Goal: Task Accomplishment & Management: Use online tool/utility

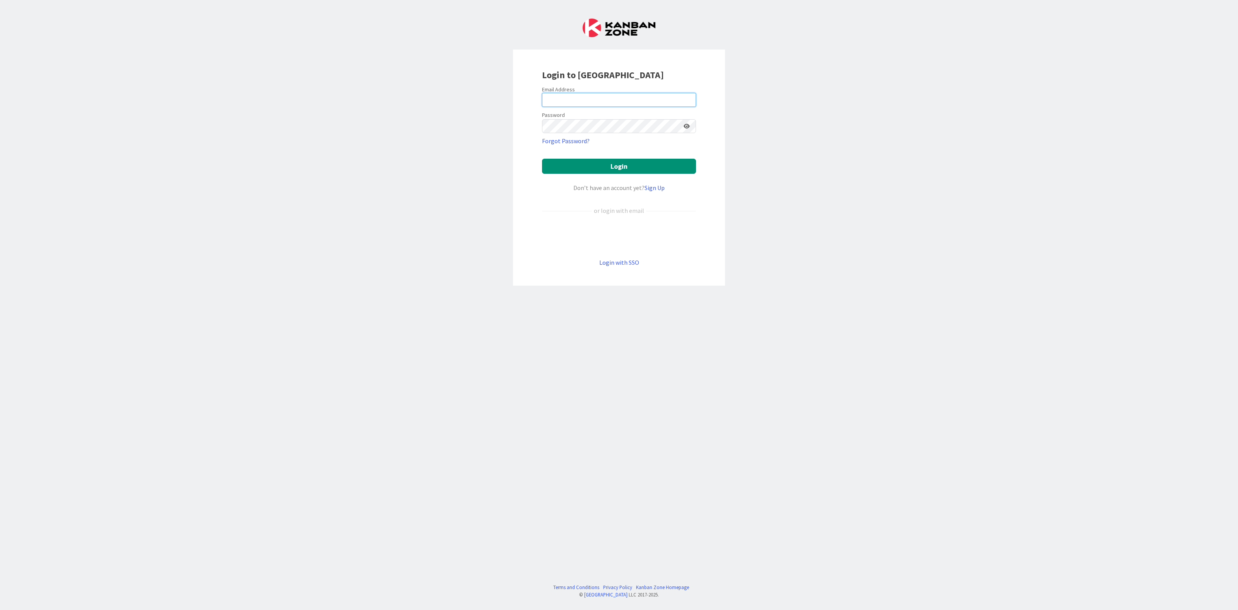
click at [642, 98] on input "email" at bounding box center [619, 100] width 154 height 14
type input "[EMAIL_ADDRESS][PERSON_NAME][DOMAIN_NAME]"
click at [628, 167] on button "Login" at bounding box center [619, 166] width 154 height 15
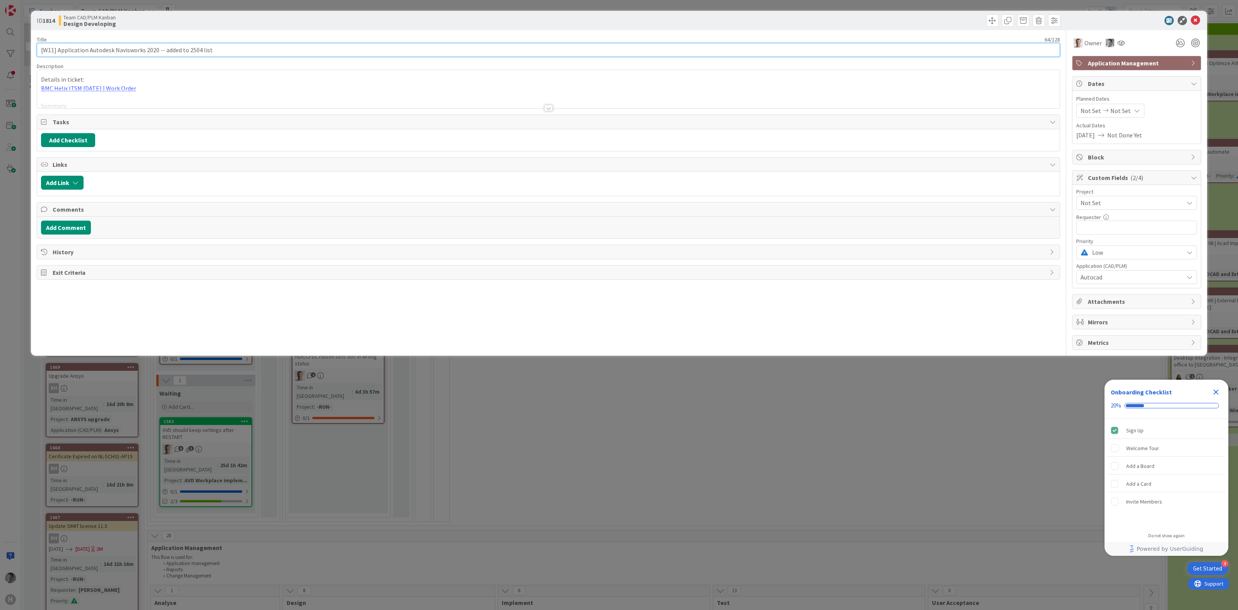
click at [242, 50] on input "[W11] Application Autodesk Navisworks 2020 -- added to 2504 list" at bounding box center [548, 50] width 1023 height 14
drag, startPoint x: 152, startPoint y: 48, endPoint x: 159, endPoint y: 50, distance: 6.4
click at [159, 50] on input "[W11] Application Autodesk Navisworks 2020 -- added to 2504 list" at bounding box center [548, 50] width 1023 height 14
click at [325, 49] on input "[W11] Application Autodesk Navisworks 2020 -- added to 2504 list" at bounding box center [548, 50] width 1023 height 14
click at [1192, 21] on icon at bounding box center [1195, 20] width 9 height 9
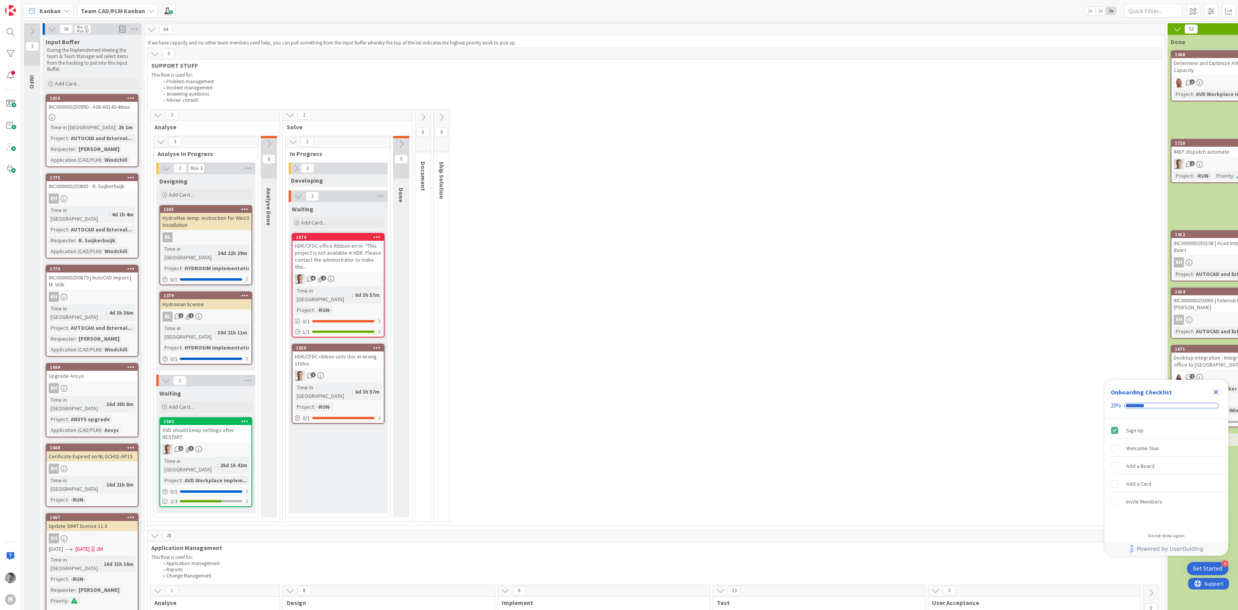
click at [1216, 391] on icon "Close Checklist" at bounding box center [1215, 391] width 9 height 9
